Goal: Information Seeking & Learning: Learn about a topic

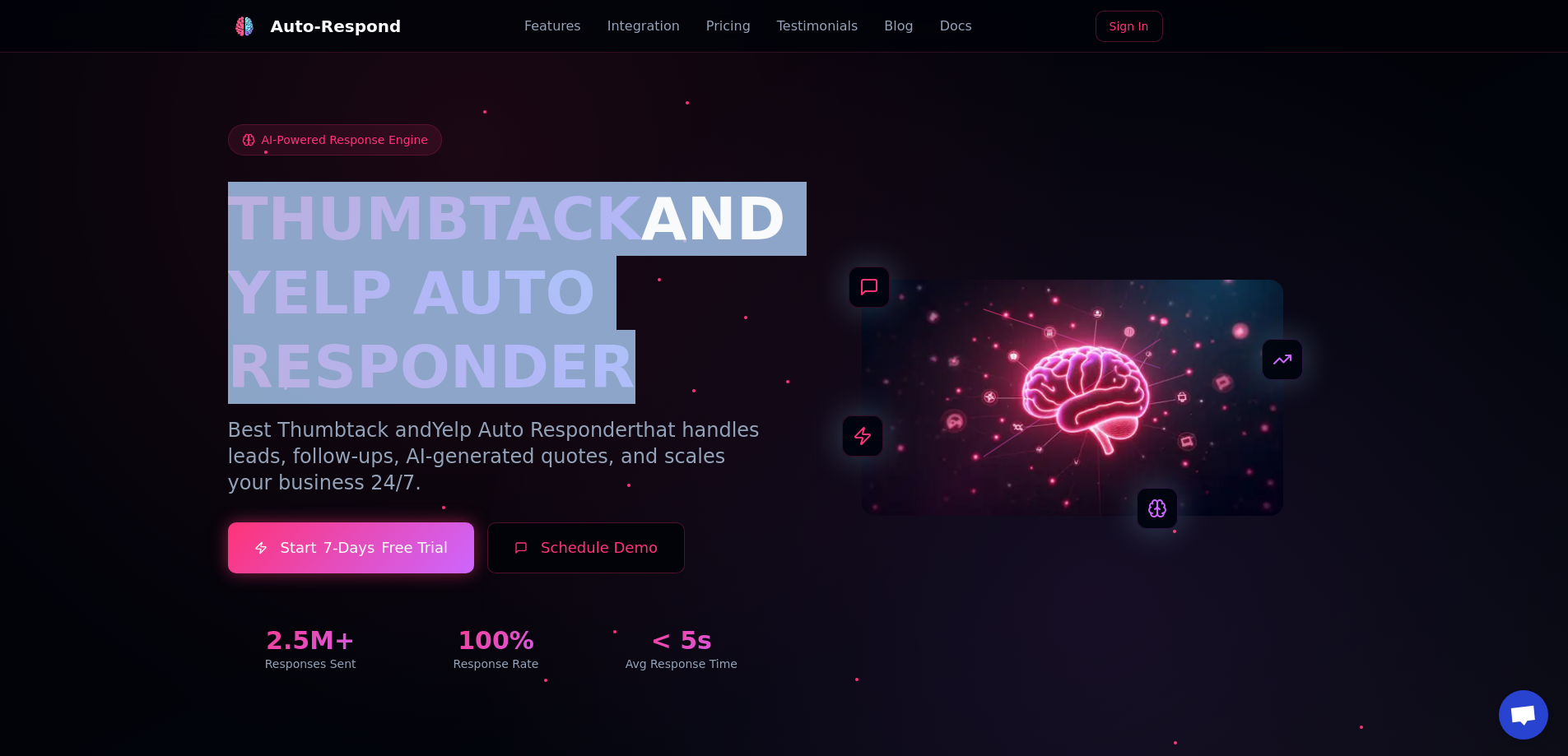
drag, startPoint x: 241, startPoint y: 210, endPoint x: 688, endPoint y: 393, distance: 483.0
click at [688, 393] on div "AI-Powered Response Engine THUMBTACK AND YELP AUTO RESPONDER Best Thumbtack and…" at bounding box center [784, 378] width 1152 height 667
click at [702, 399] on h1 "YELP AUTO RESPONDER" at bounding box center [496, 330] width 536 height 148
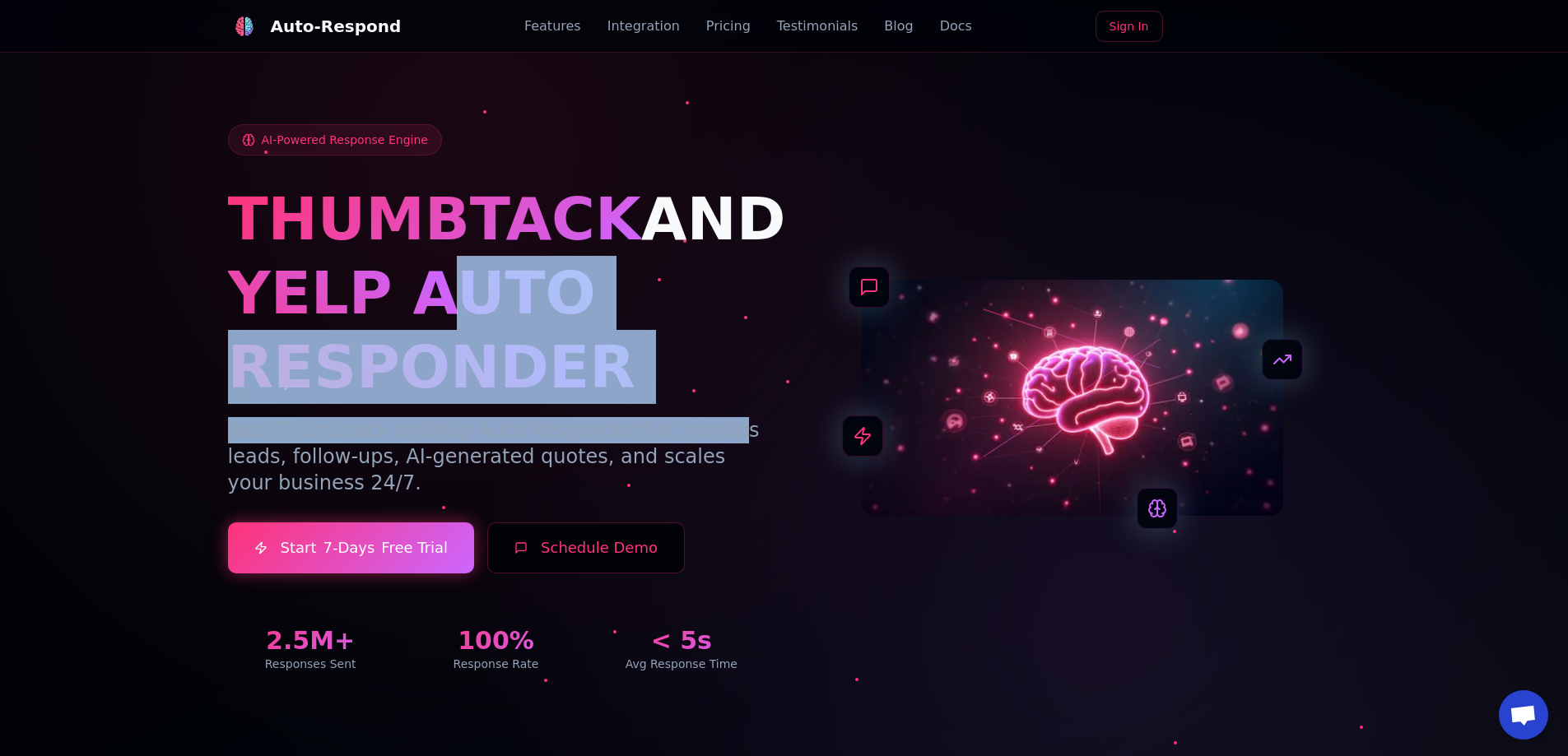
drag, startPoint x: 689, startPoint y: 405, endPoint x: 610, endPoint y: 256, distance: 168.6
click at [433, 304] on div "THUMBTACK AND YELP AUTO RESPONDER Best Thumbtack and Yelp Auto Responder that h…" at bounding box center [496, 339] width 536 height 314
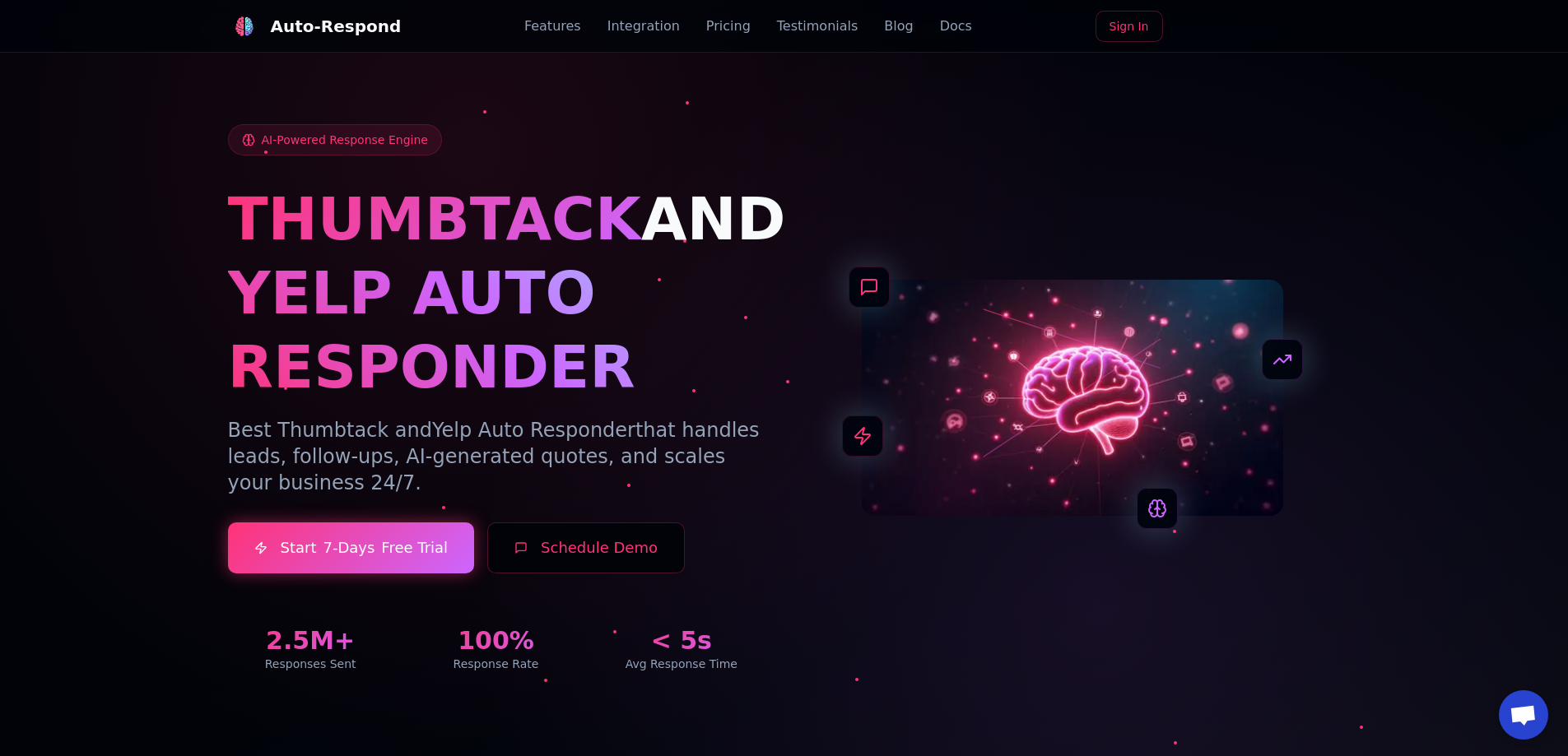
click at [642, 244] on span "AND" at bounding box center [713, 219] width 144 height 69
drag, startPoint x: 625, startPoint y: 219, endPoint x: 590, endPoint y: 229, distance: 36.4
click at [733, 219] on span "AND" at bounding box center [713, 219] width 144 height 69
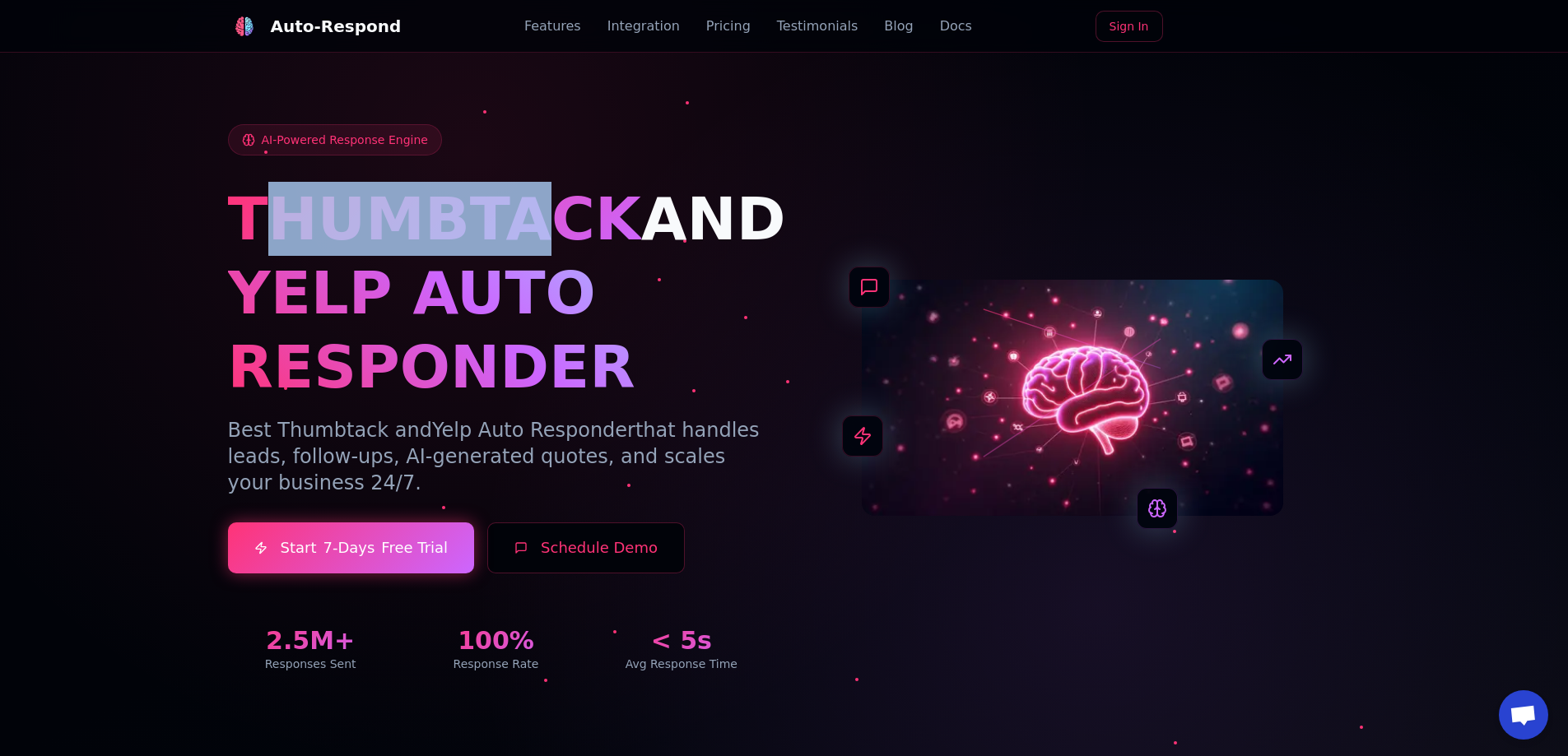
drag, startPoint x: 510, startPoint y: 220, endPoint x: 276, endPoint y: 219, distance: 234.0
click at [276, 219] on span "THUMBTACK" at bounding box center [434, 219] width 414 height 69
drag, startPoint x: 586, startPoint y: 235, endPoint x: 235, endPoint y: 230, distance: 351.0
click at [235, 230] on span "THUMBTACK" at bounding box center [434, 219] width 414 height 69
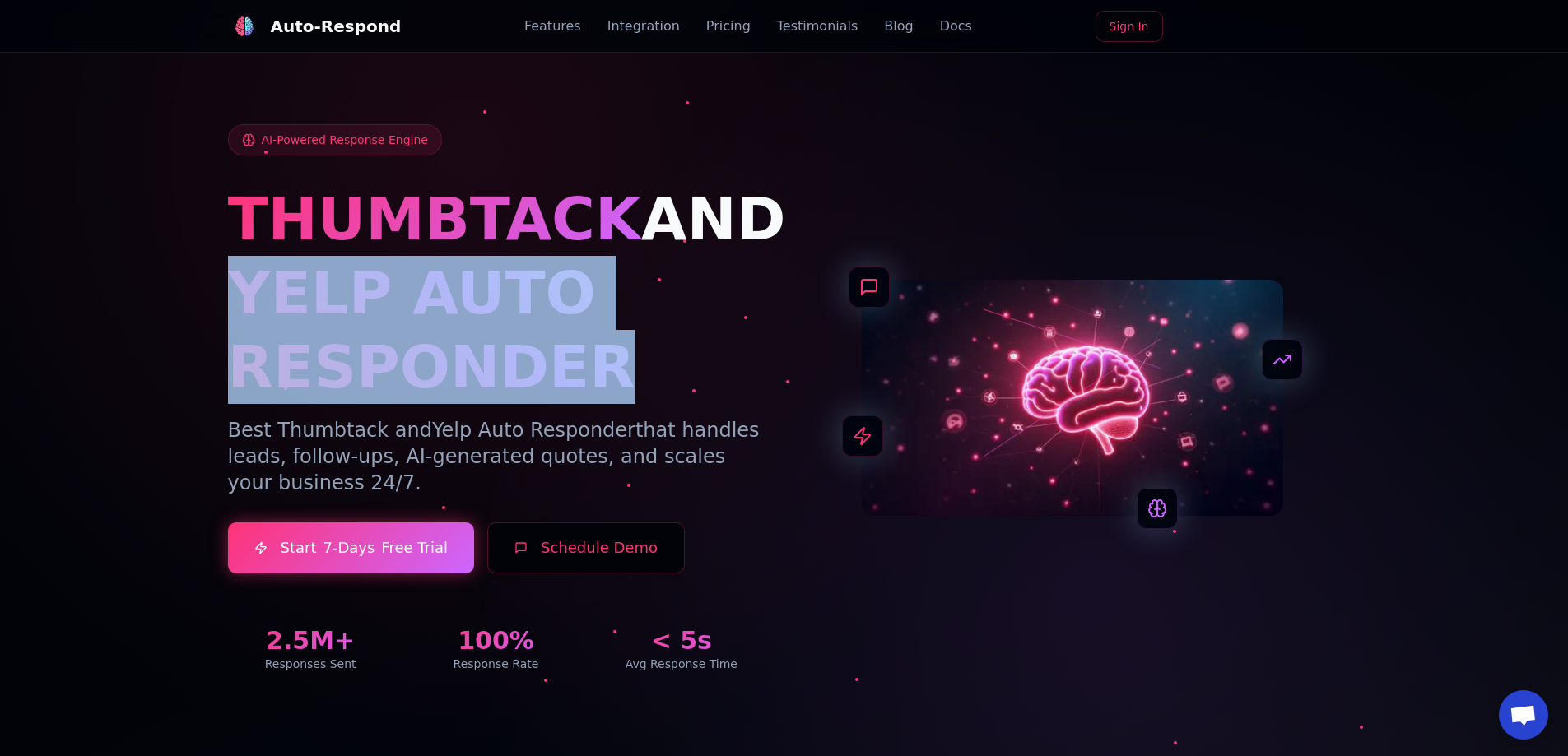
drag, startPoint x: 222, startPoint y: 301, endPoint x: 721, endPoint y: 381, distance: 505.4
click at [721, 381] on div "AI-Powered Response Engine THUMBTACK AND YELP AUTO RESPONDER Best Thumbtack and…" at bounding box center [784, 378] width 1152 height 667
click at [721, 381] on h1 "YELP AUTO RESPONDER" at bounding box center [496, 330] width 536 height 148
drag, startPoint x: 678, startPoint y: 390, endPoint x: 249, endPoint y: 320, distance: 434.7
click at [249, 320] on h1 "YELP AUTO RESPONDER" at bounding box center [496, 330] width 536 height 148
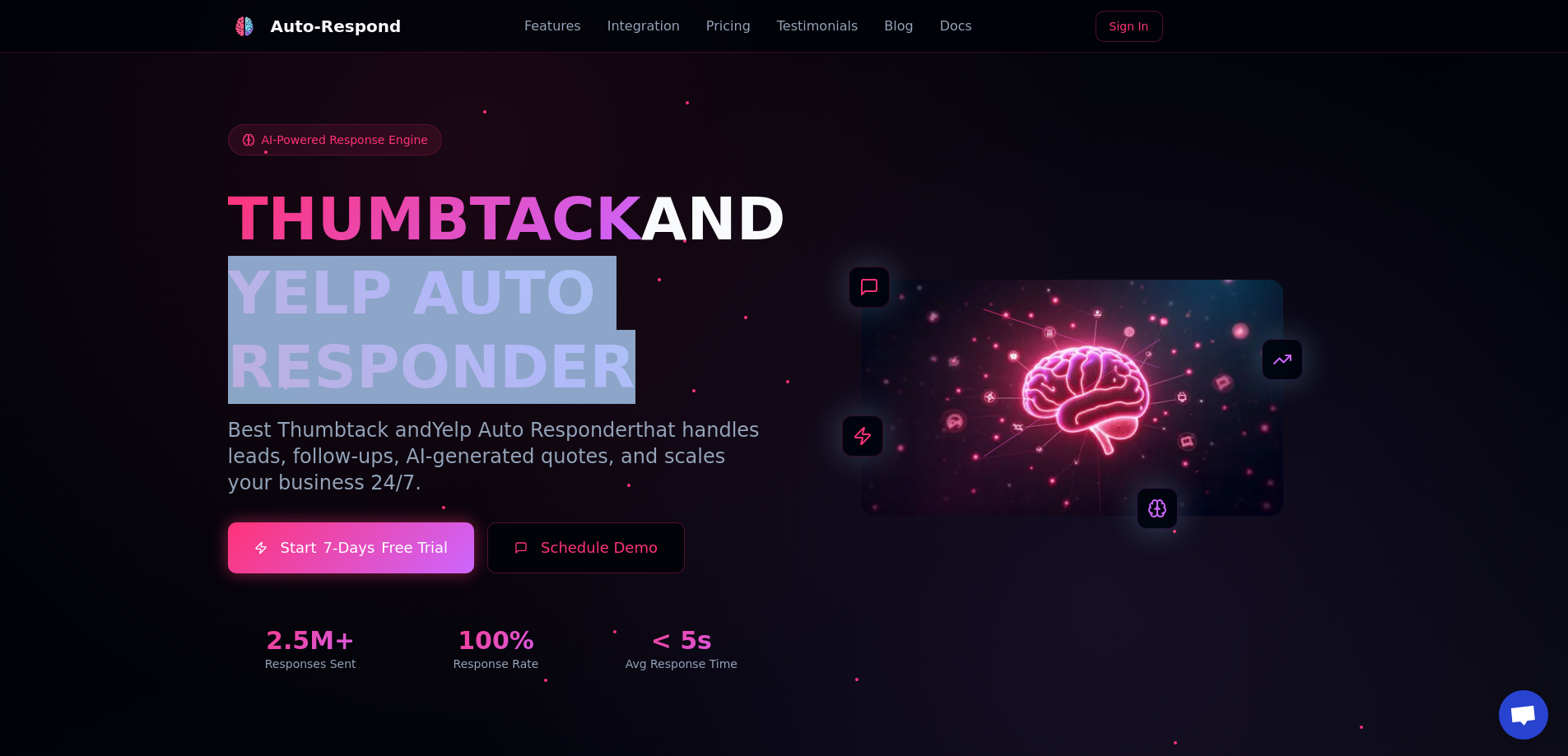
click at [236, 307] on h1 "YELP AUTO RESPONDER" at bounding box center [496, 330] width 536 height 148
drag, startPoint x: 366, startPoint y: 358, endPoint x: 271, endPoint y: 323, distance: 101.2
click at [271, 323] on h1 "YELP AUTO RESPONDER" at bounding box center [496, 330] width 536 height 148
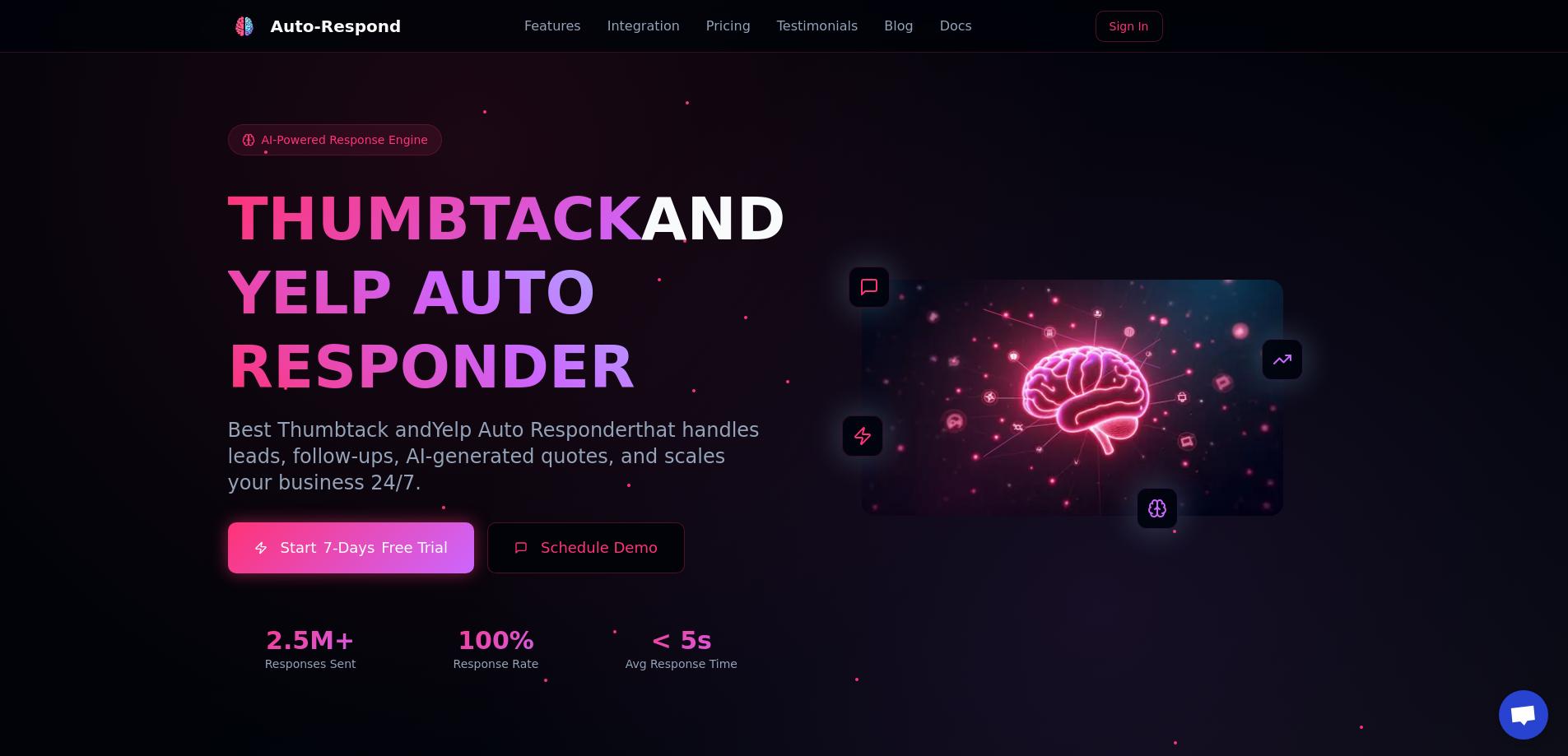
drag, startPoint x: 246, startPoint y: 298, endPoint x: 234, endPoint y: 292, distance: 13.4
click at [234, 292] on h1 "YELP AUTO RESPONDER" at bounding box center [496, 330] width 536 height 148
drag, startPoint x: 223, startPoint y: 430, endPoint x: 332, endPoint y: 486, distance: 122.5
click at [307, 480] on div "AI-Powered Response Engine THUMBTACK AND YELP AUTO RESPONDER Best Thumbtack and…" at bounding box center [784, 378] width 1152 height 667
copy p "Best Thumbtack and Yelp Auto Responder that handles leads, follow-ups, AI-gener…"
